Goal: Navigation & Orientation: Find specific page/section

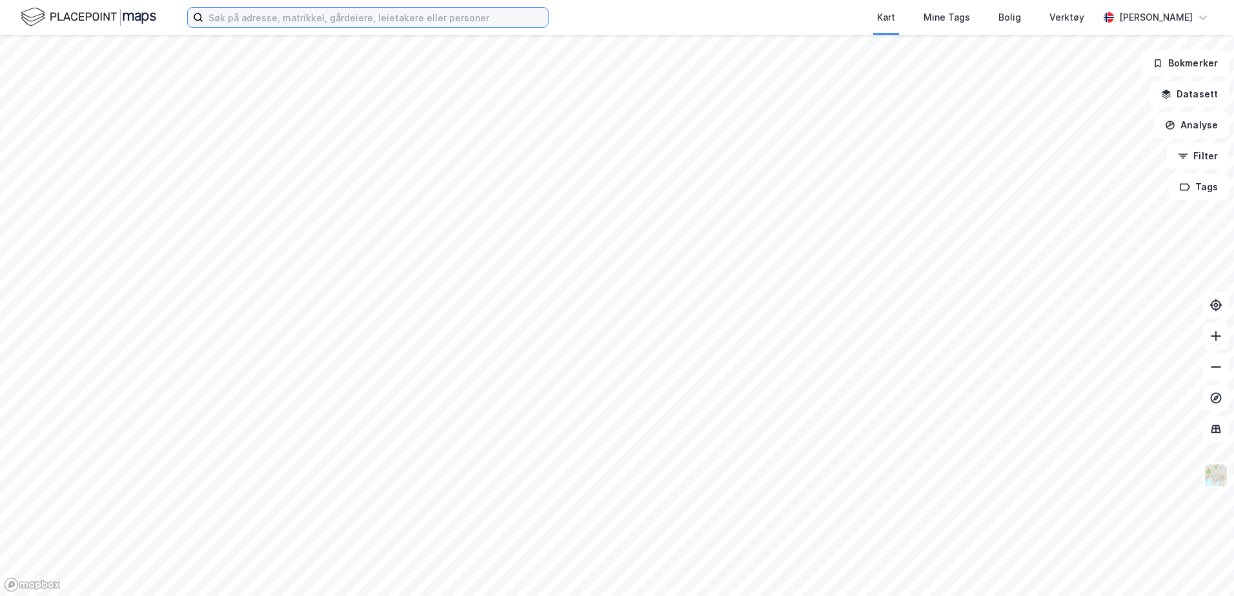
click at [310, 19] on input at bounding box center [375, 17] width 345 height 19
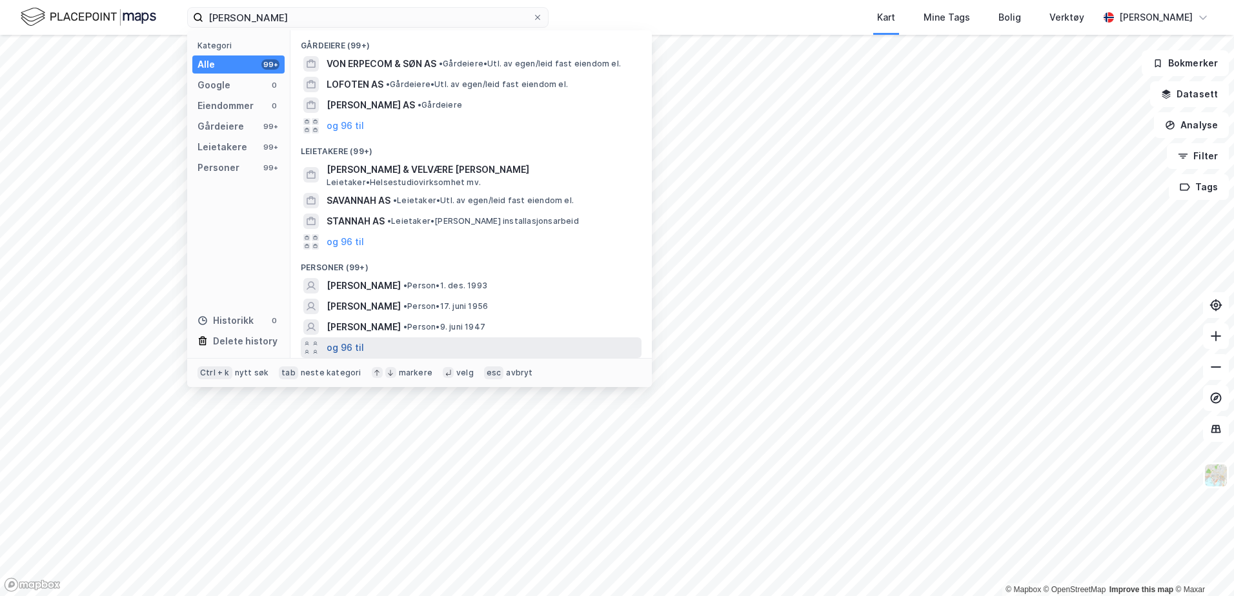
click at [354, 350] on button "og 96 til" at bounding box center [345, 347] width 37 height 15
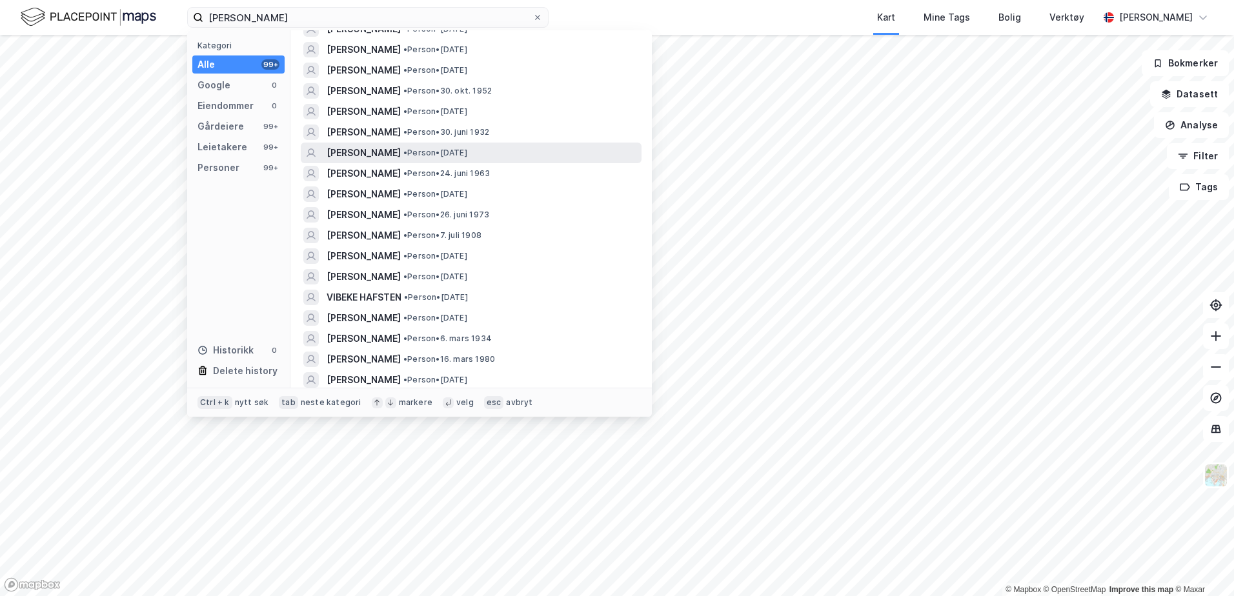
scroll to position [1932, 0]
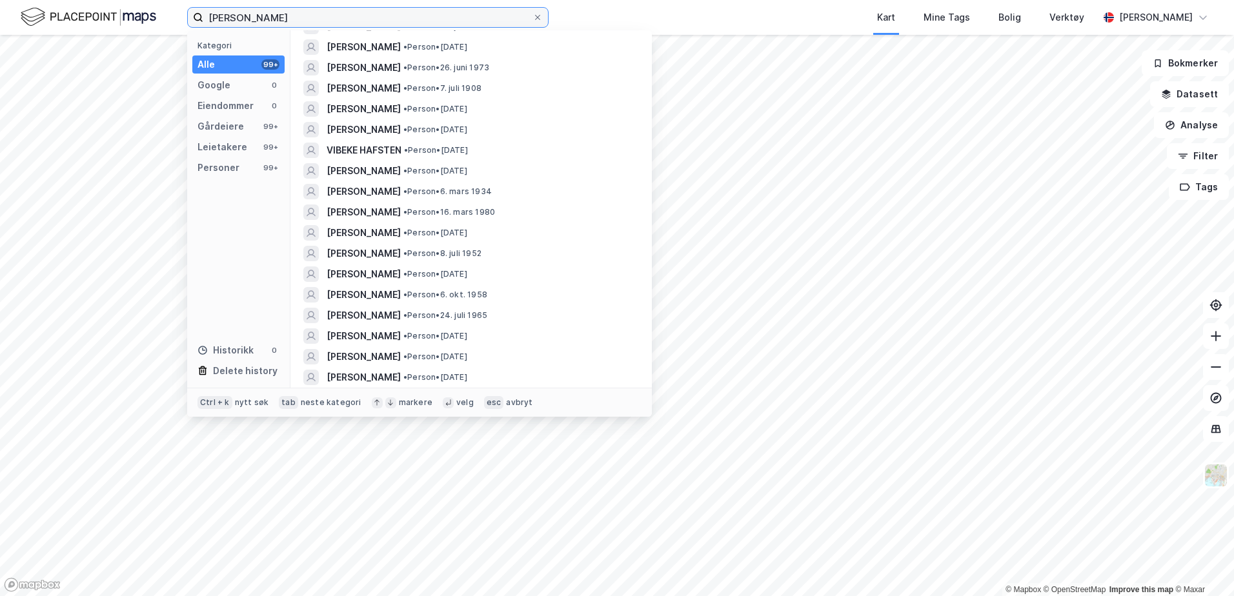
click at [280, 21] on input "[PERSON_NAME]" at bounding box center [367, 17] width 329 height 19
type input "[PERSON_NAME]"
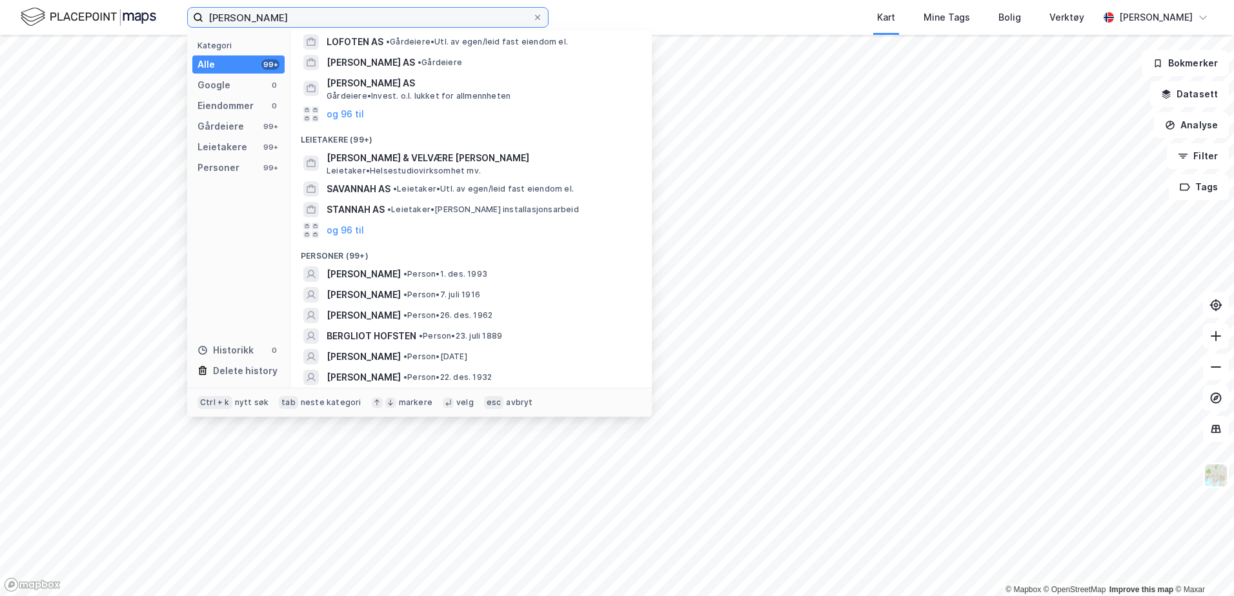
scroll to position [0, 0]
